Goal: Transaction & Acquisition: Download file/media

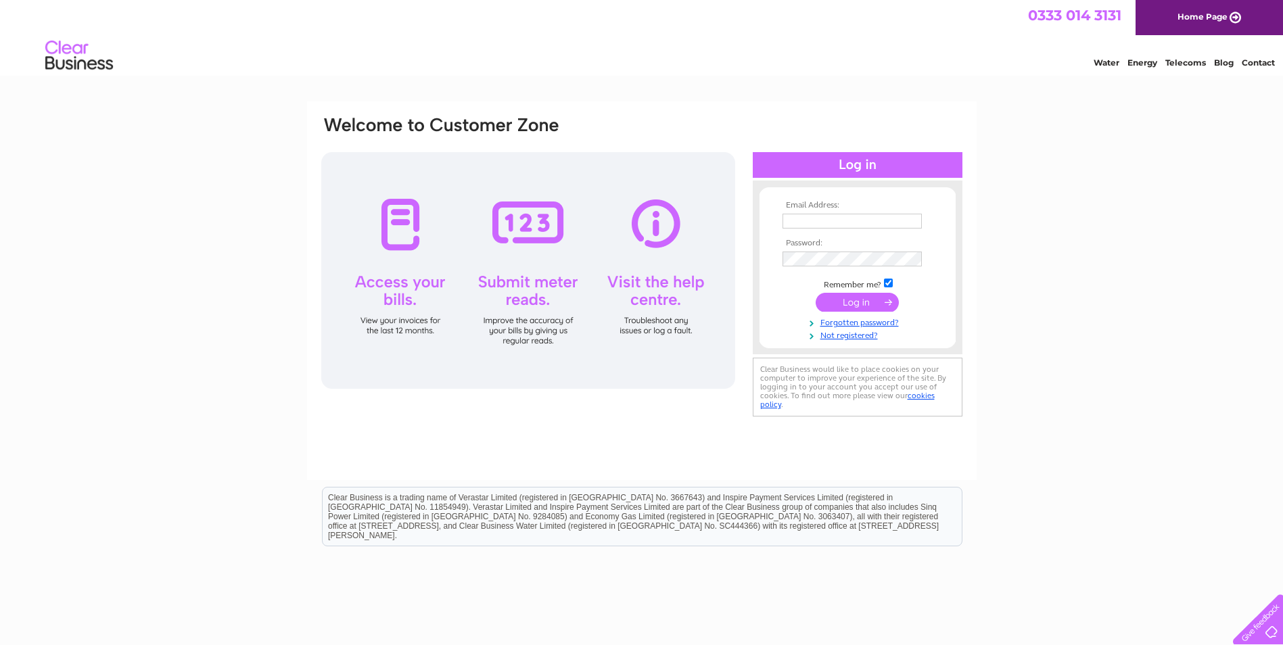
type input "accounts@hayespoint.co.uk"
click at [846, 296] on input "submit" at bounding box center [857, 302] width 83 height 19
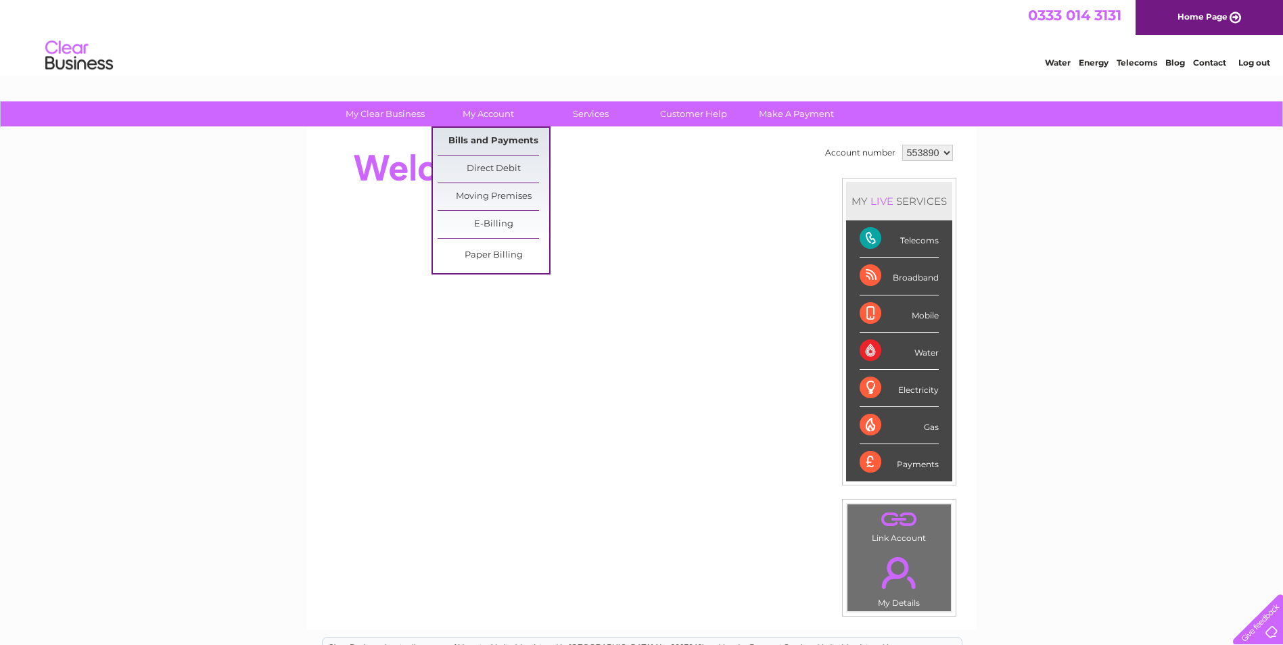
click at [506, 140] on link "Bills and Payments" at bounding box center [494, 141] width 112 height 27
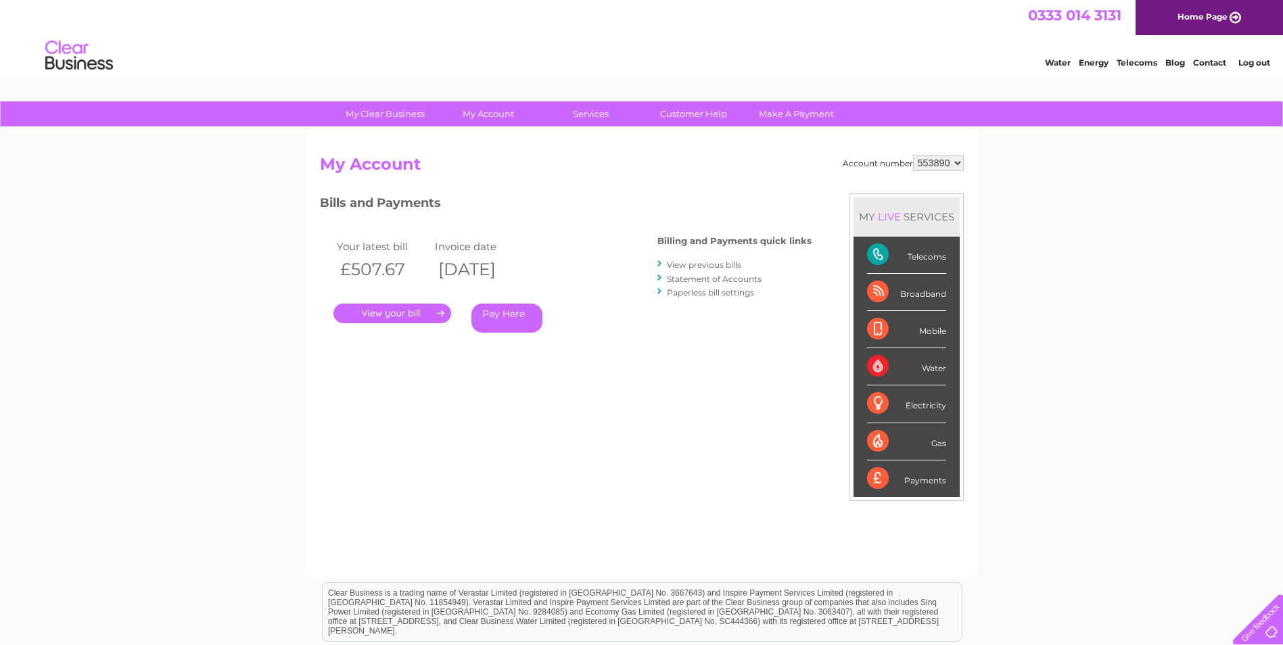
click at [417, 317] on link "." at bounding box center [392, 314] width 118 height 20
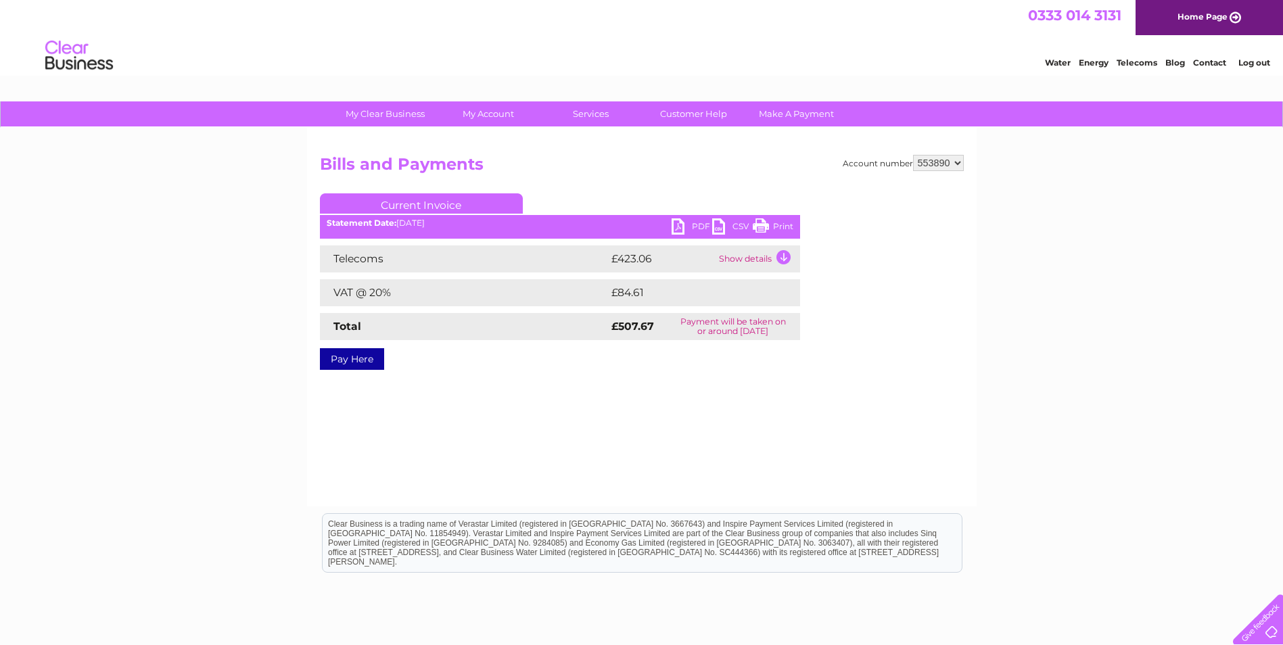
click at [689, 223] on link "PDF" at bounding box center [692, 228] width 41 height 20
